Goal: Navigation & Orientation: Go to known website

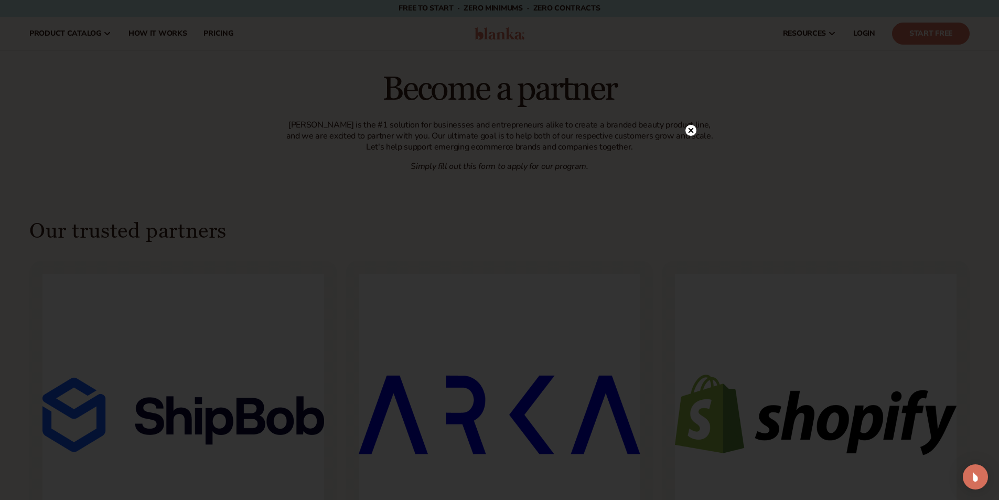
click at [695, 130] on circle at bounding box center [690, 130] width 11 height 11
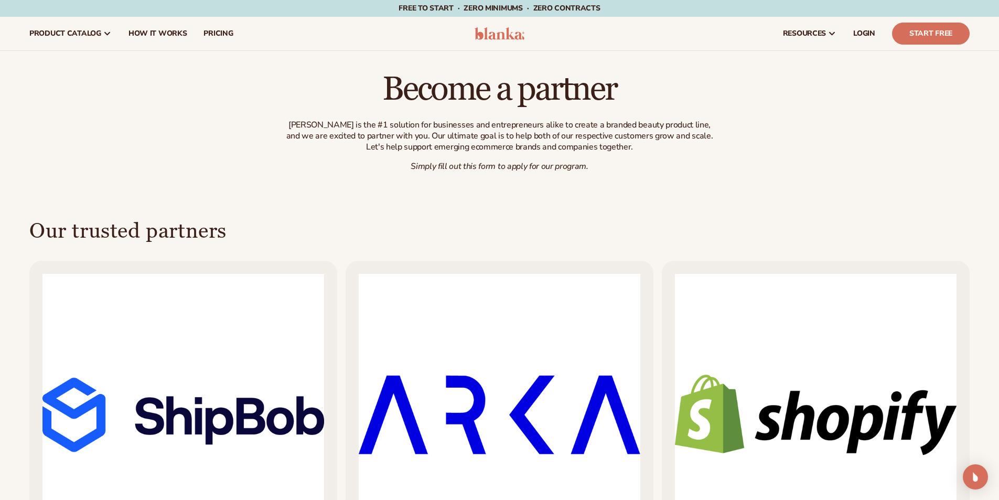
click at [506, 26] on header "Cart product catalog The Lab by [PERSON_NAME]" at bounding box center [499, 34] width 999 height 34
click at [505, 33] on img at bounding box center [499, 33] width 50 height 13
